Goal: Task Accomplishment & Management: Manage account settings

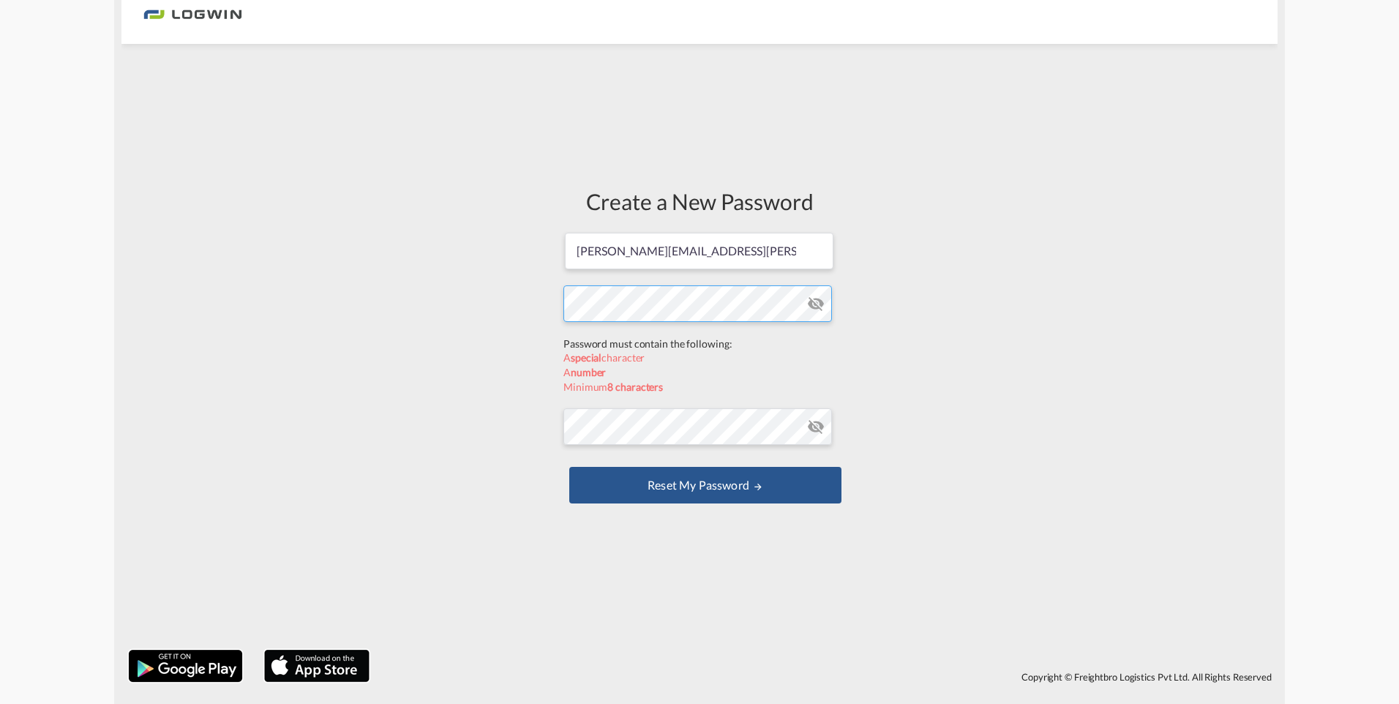
click at [633, 339] on form "[PERSON_NAME][EMAIL_ADDRESS][PERSON_NAME][DOMAIN_NAME] Password must contain th…" at bounding box center [699, 369] width 272 height 277
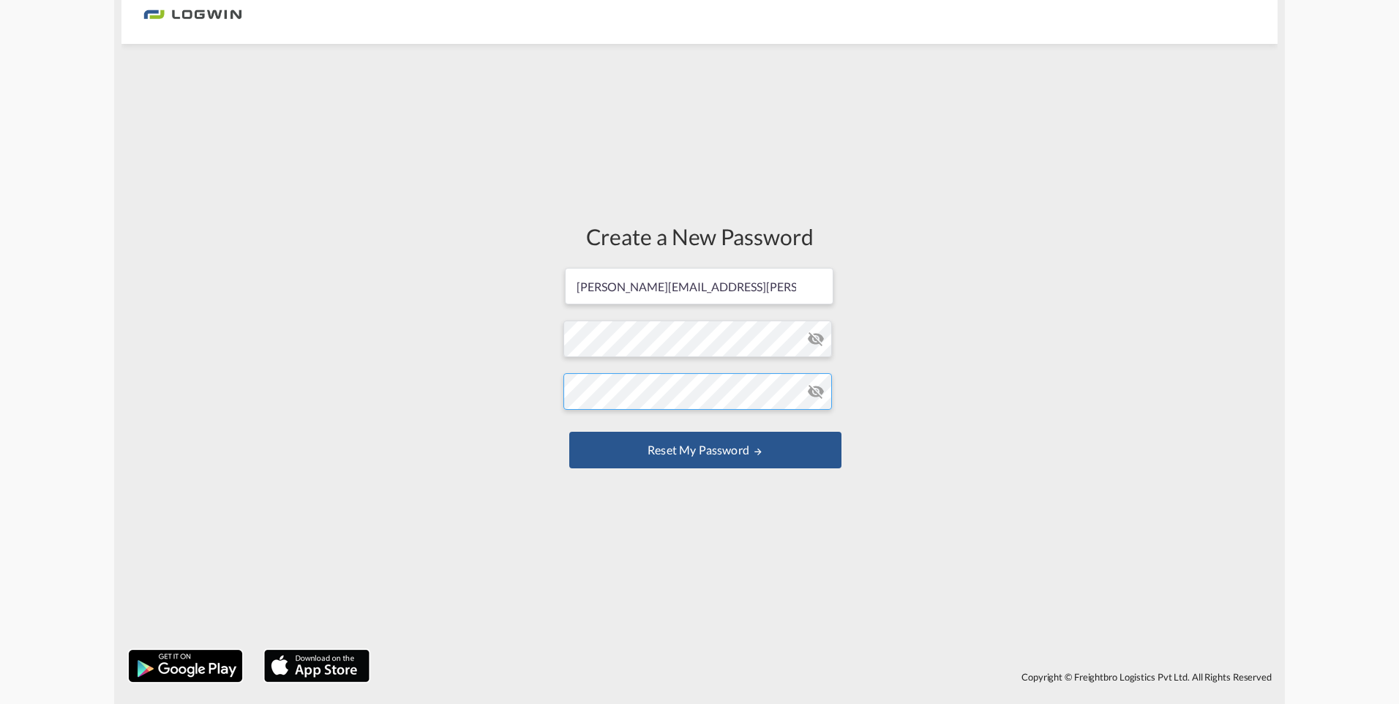
click at [641, 428] on form "[PERSON_NAME][EMAIL_ADDRESS][PERSON_NAME][DOMAIN_NAME] Password must contain th…" at bounding box center [699, 369] width 272 height 206
click at [738, 450] on button "Reset my password" at bounding box center [705, 450] width 272 height 37
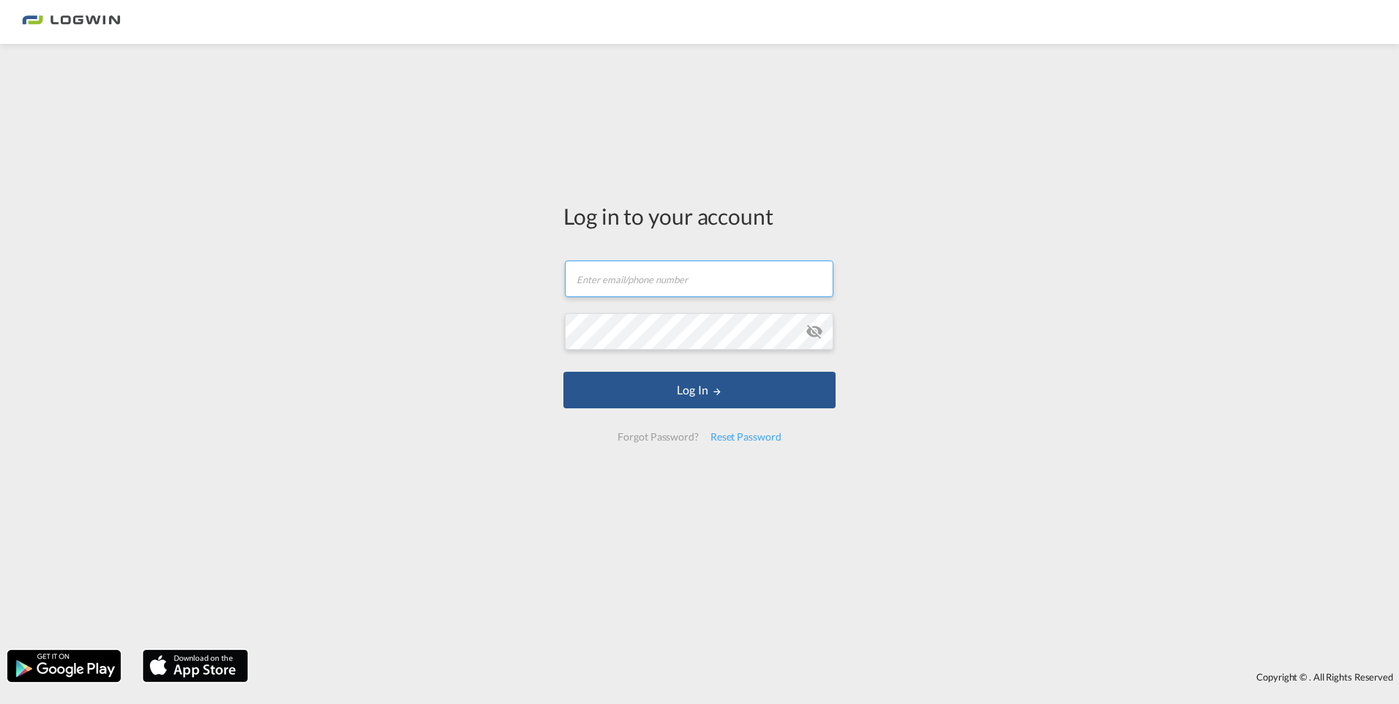
type input "[PERSON_NAME][EMAIL_ADDRESS][PERSON_NAME][DOMAIN_NAME]"
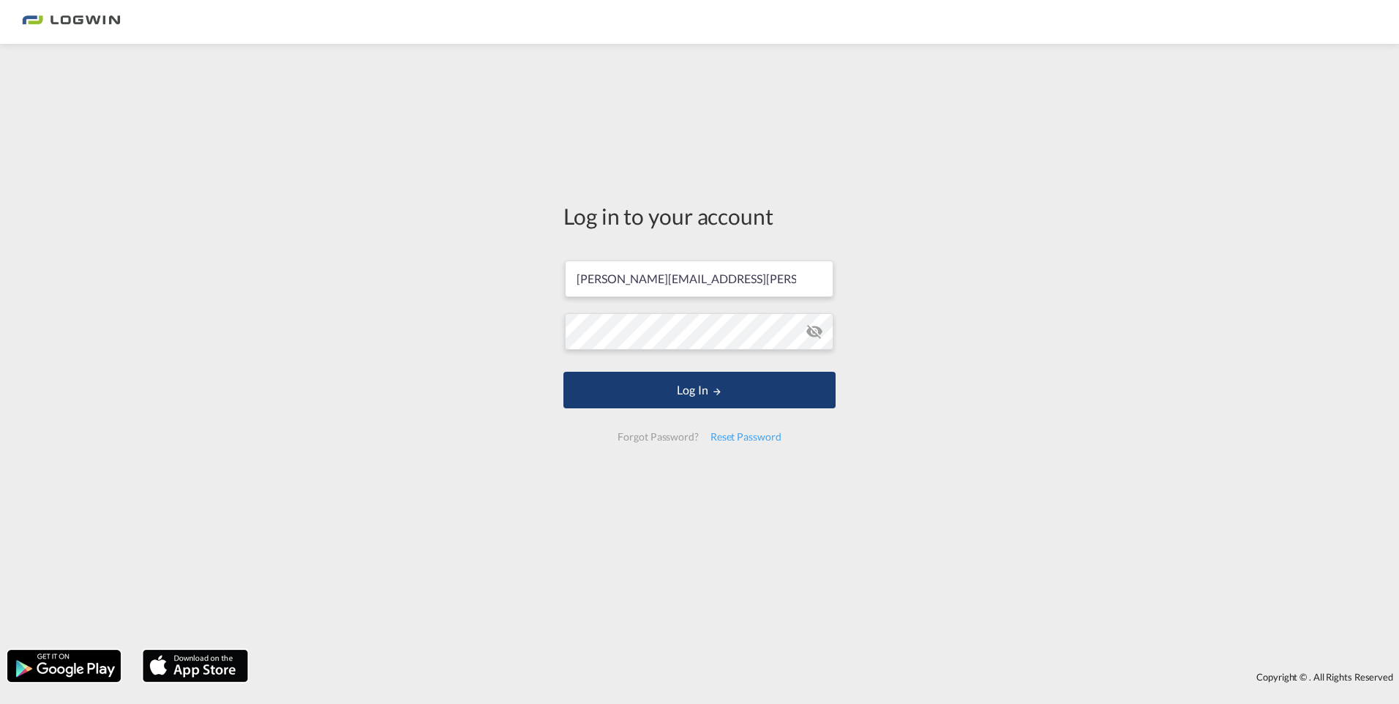
click at [692, 390] on button "Log In" at bounding box center [699, 390] width 272 height 37
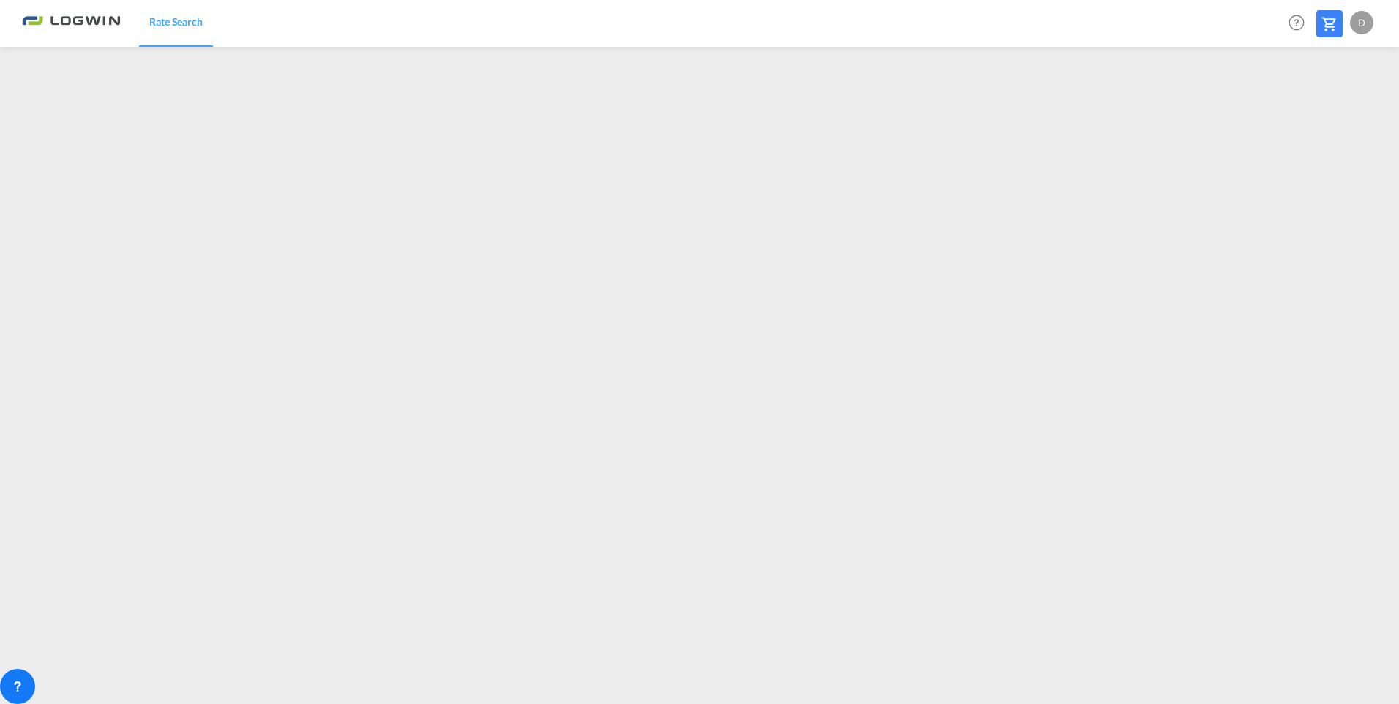
click at [825, 10] on div "Rate Search Help Resources Product Release D My Profile Logout" at bounding box center [699, 22] width 1355 height 45
click at [1005, 21] on div "Rate Search Help Resources Product Release D My Profile Logout" at bounding box center [699, 22] width 1355 height 45
